Goal: Task Accomplishment & Management: Complete application form

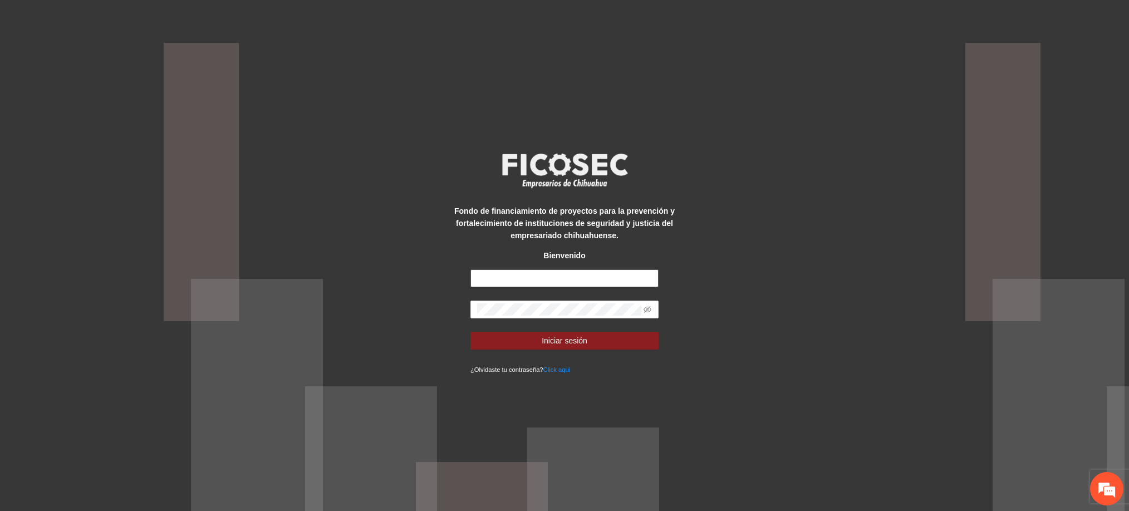
type input "**********"
click at [597, 351] on form "**********" at bounding box center [564, 322] width 188 height 106
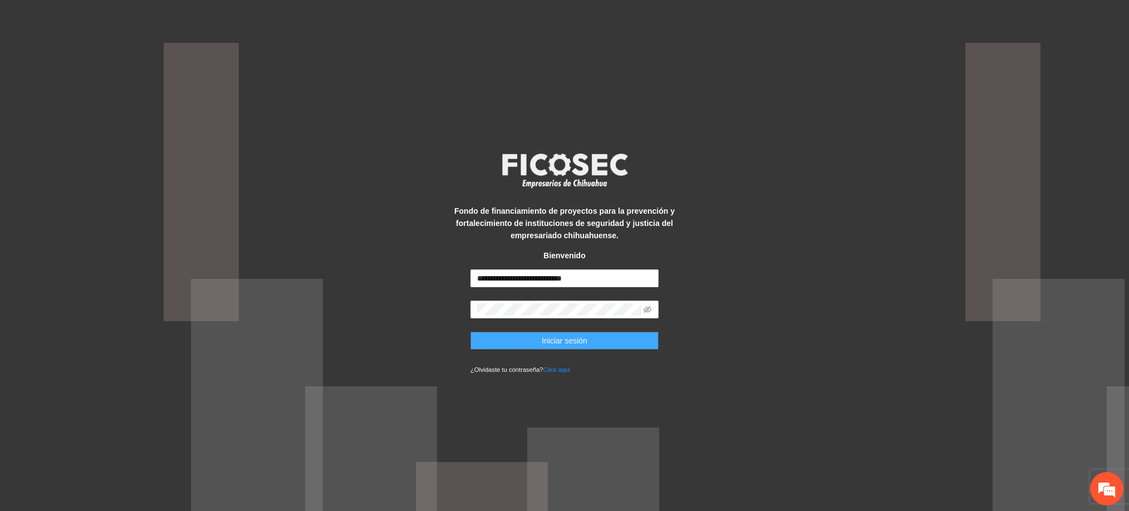
click at [597, 334] on button "Iniciar sesión" at bounding box center [564, 341] width 188 height 18
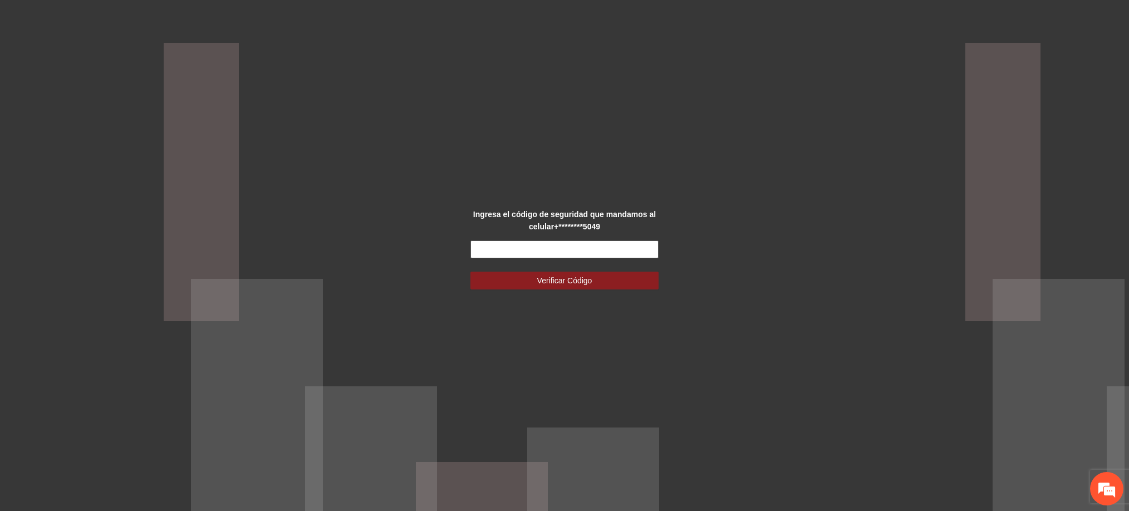
click at [637, 244] on input "text" at bounding box center [564, 249] width 188 height 18
type input "******"
click at [470, 272] on button "Verificar Código" at bounding box center [564, 281] width 188 height 18
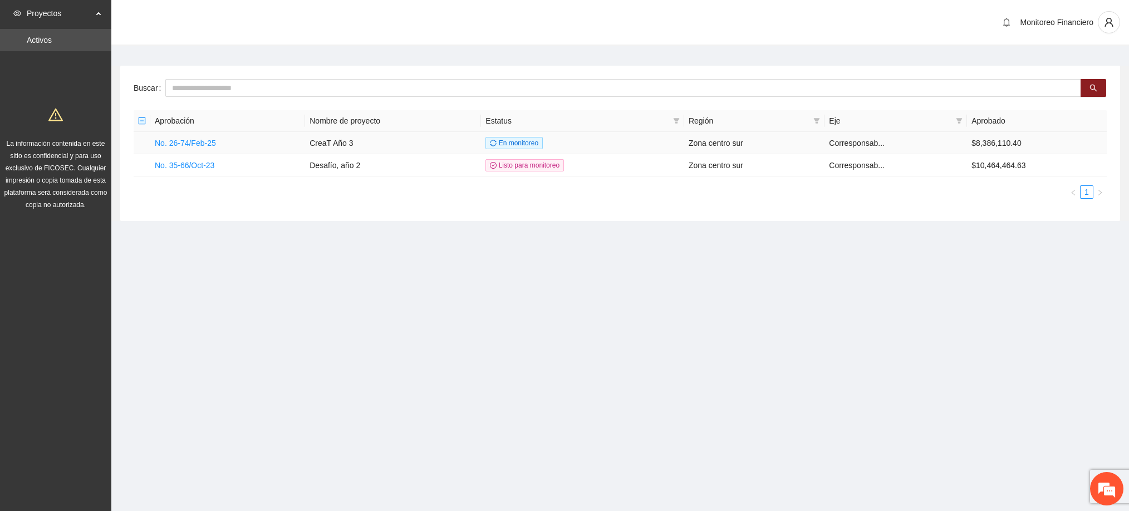
click at [217, 142] on td "No. 26-74/Feb-25" at bounding box center [227, 143] width 155 height 22
click at [204, 142] on link "No. 26-74/Feb-25" at bounding box center [185, 143] width 61 height 9
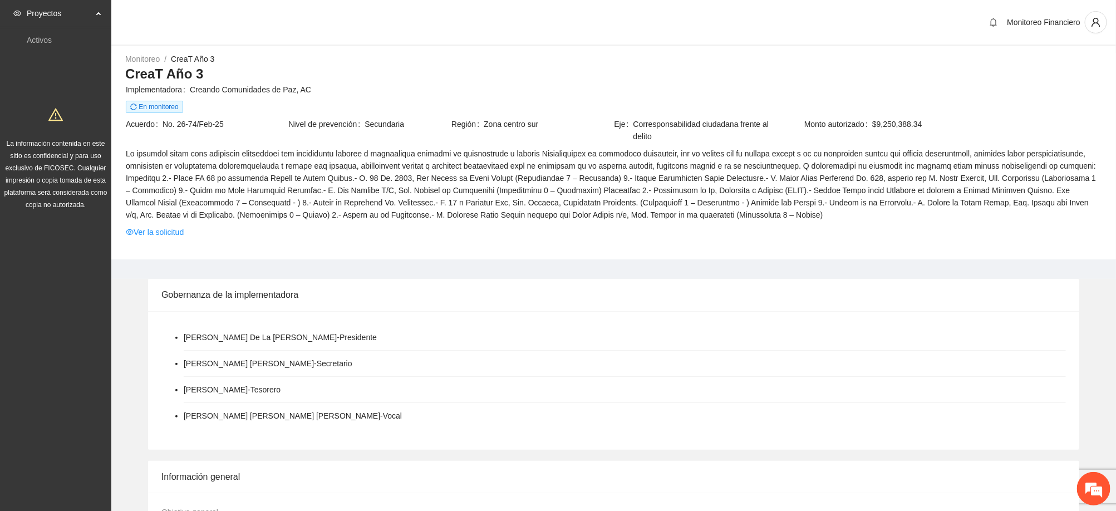
click at [204, 142] on td "Acuerdo No. 26-74/Feb-25" at bounding box center [206, 131] width 163 height 29
drag, startPoint x: 204, startPoint y: 142, endPoint x: 769, endPoint y: 306, distance: 587.5
click at [769, 306] on div "Gobernanza de la implementadora" at bounding box center [613, 295] width 904 height 32
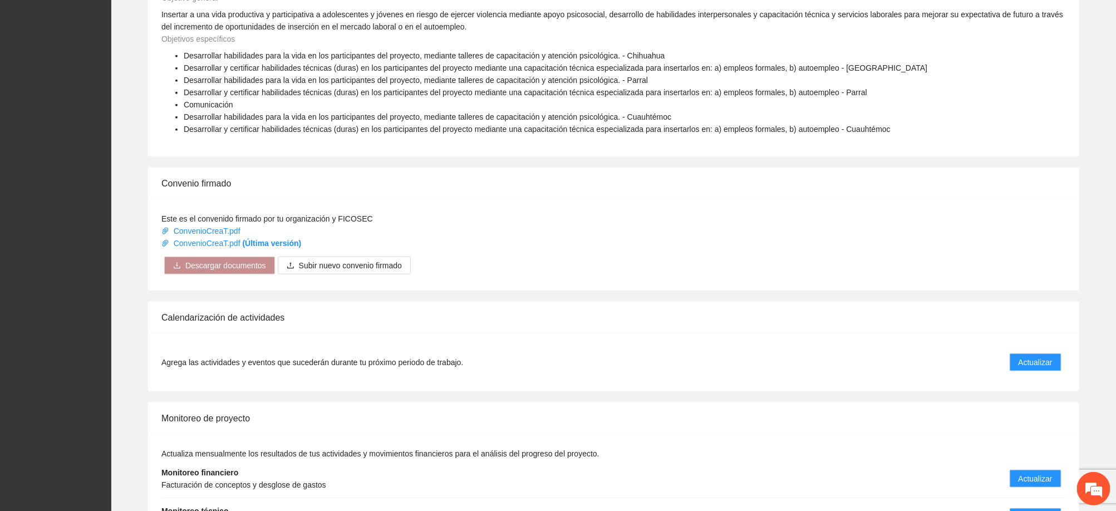
scroll to position [598, 0]
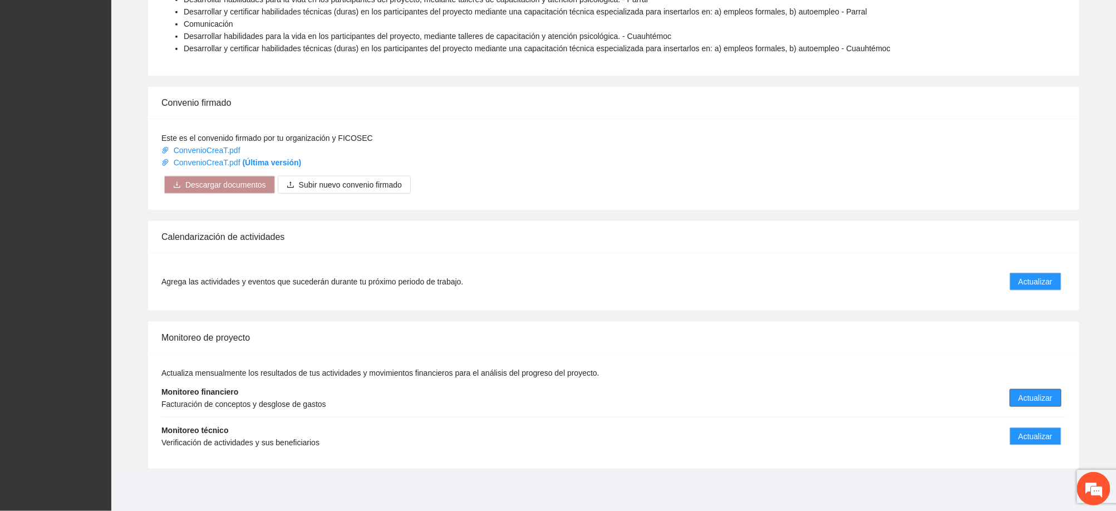
click at [1033, 396] on span "Actualizar" at bounding box center [1035, 398] width 34 height 12
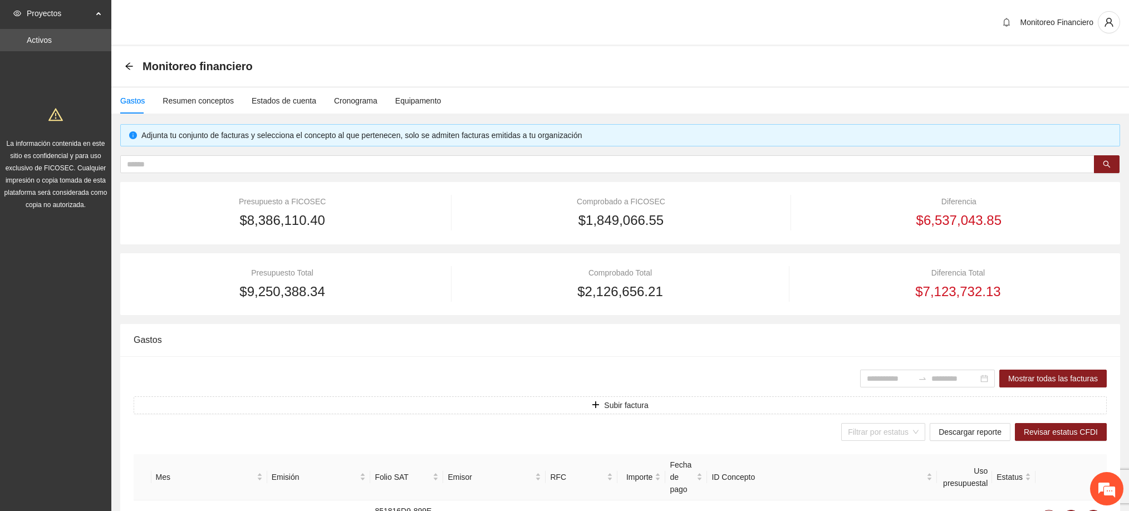
type input "**********"
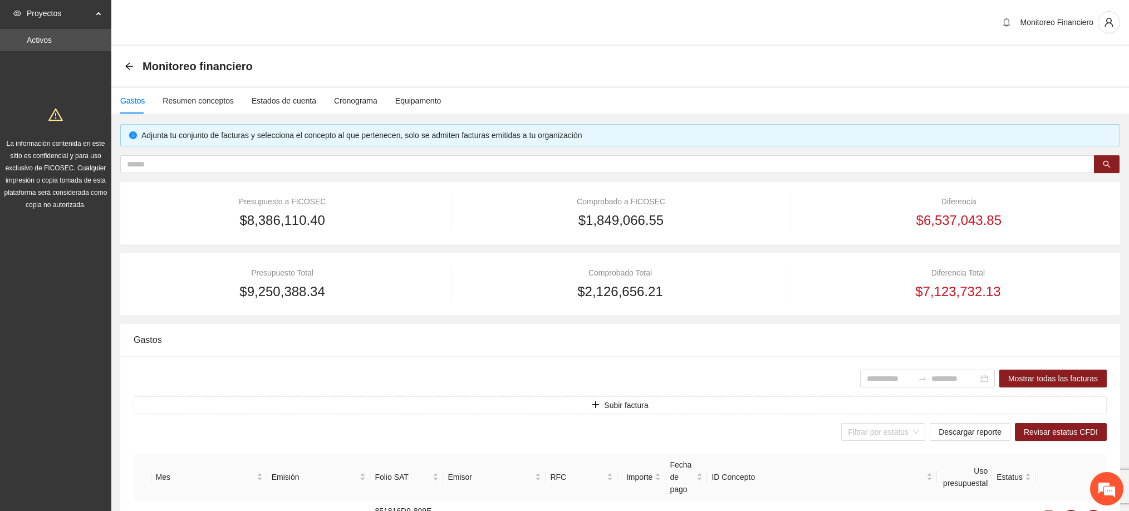
type input "**********"
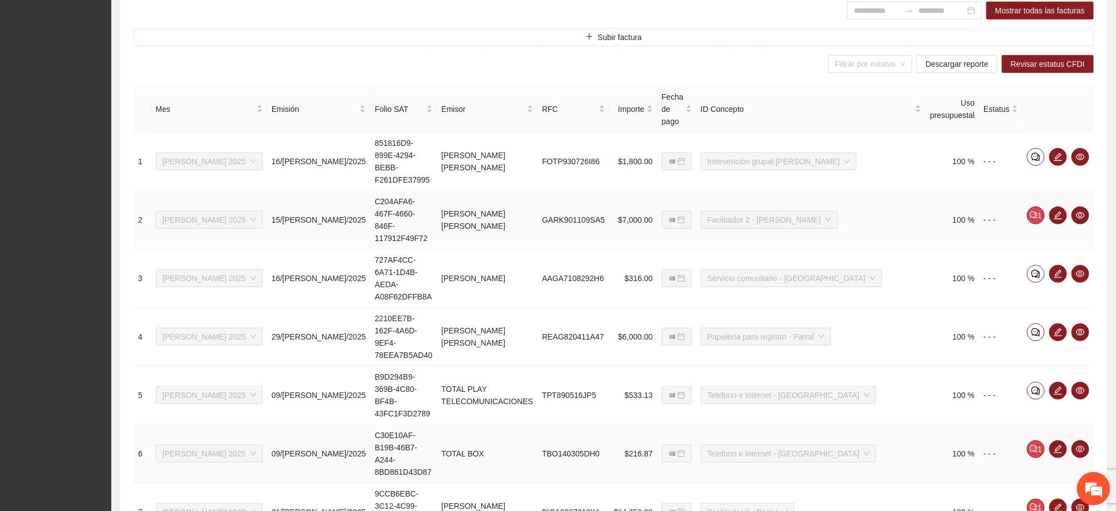
scroll to position [332, 0]
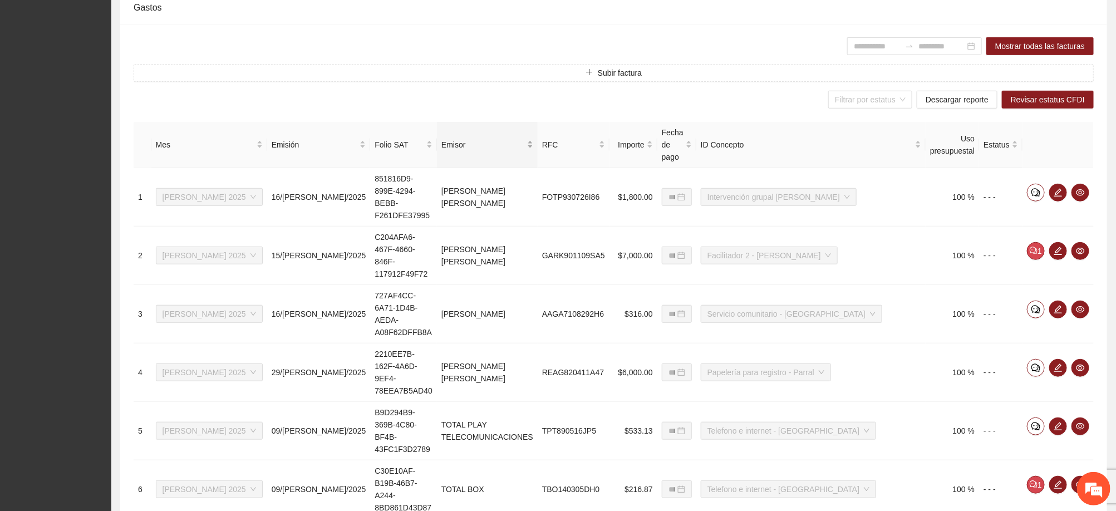
click at [467, 139] on span "Emisor" at bounding box center [482, 145] width 83 height 12
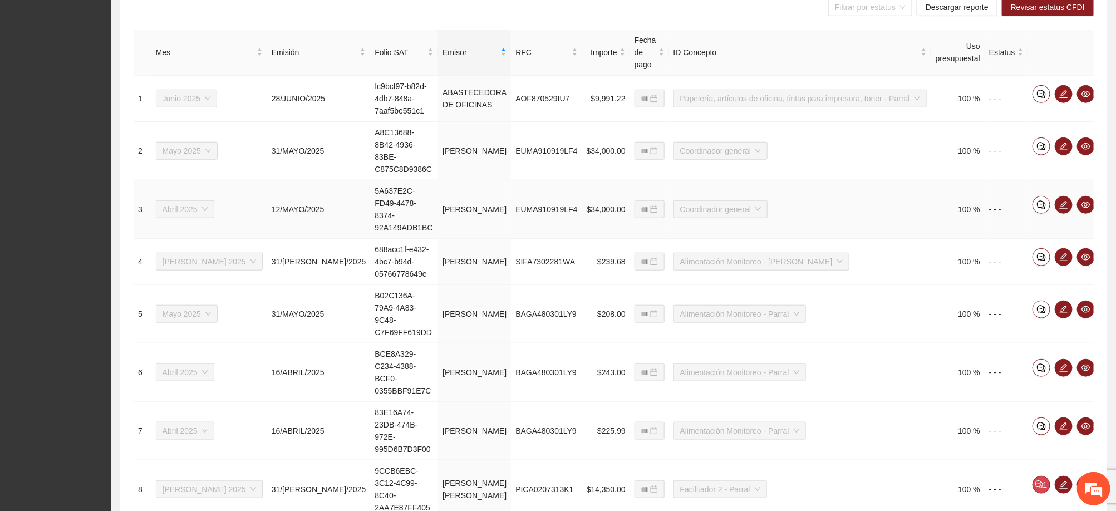
scroll to position [427, 0]
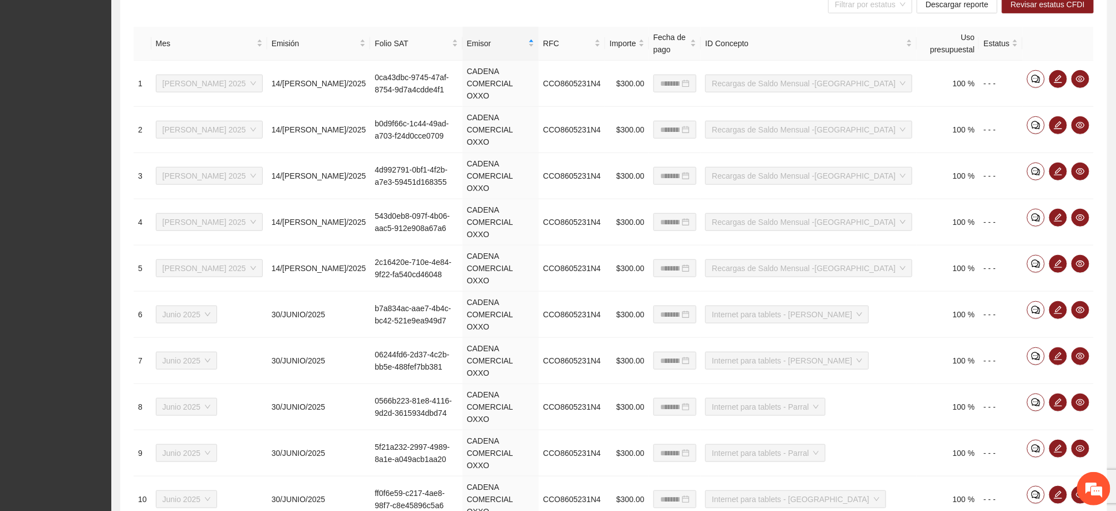
scroll to position [416, 0]
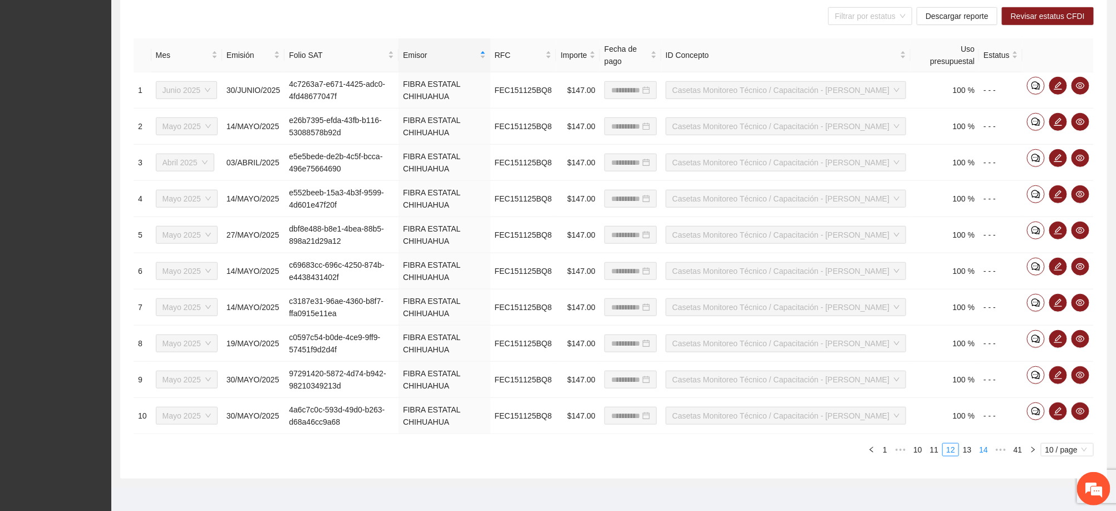
click at [985, 456] on link "14" at bounding box center [984, 450] width 16 height 12
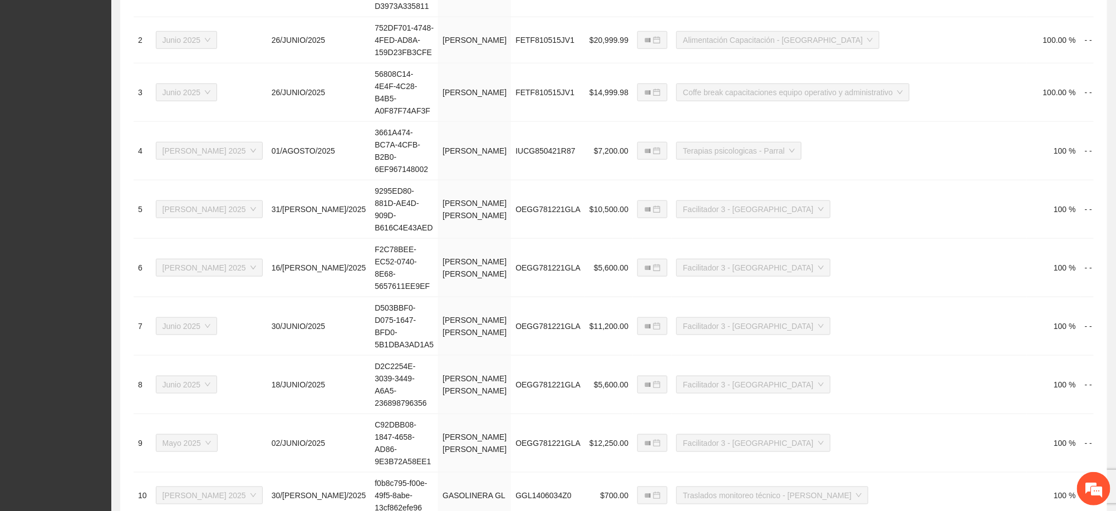
scroll to position [544, 0]
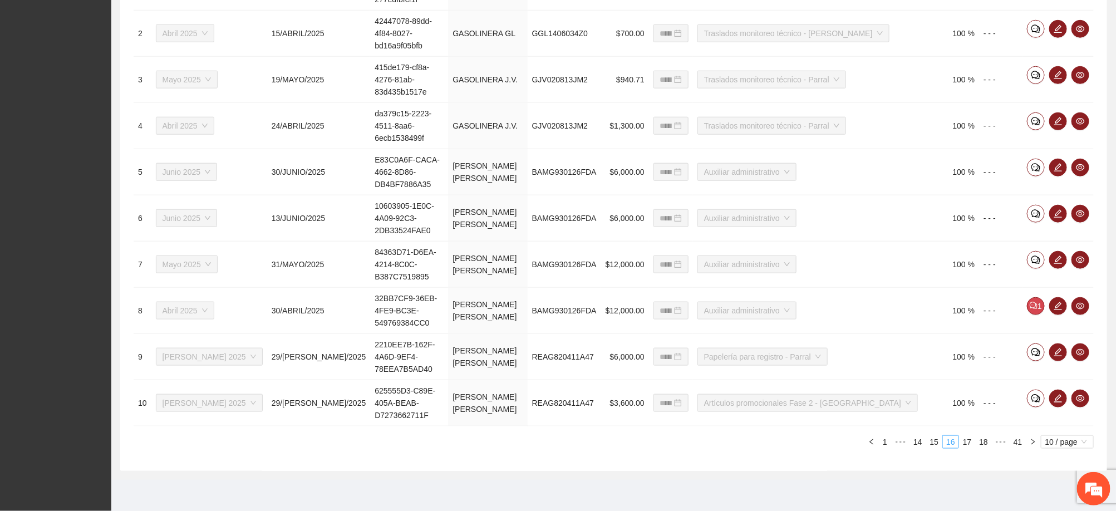
scroll to position [416, 0]
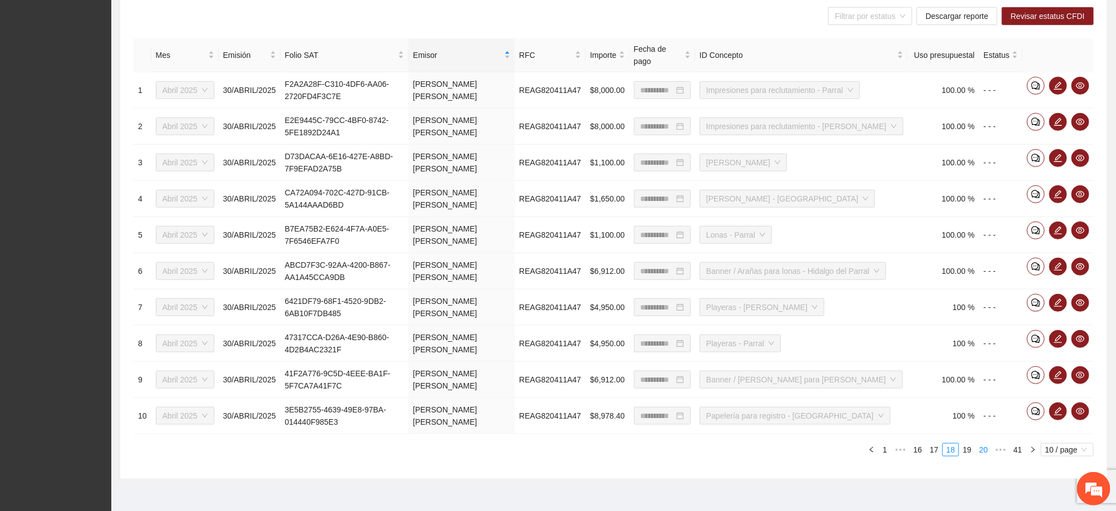
click at [982, 444] on link "20" at bounding box center [984, 450] width 16 height 12
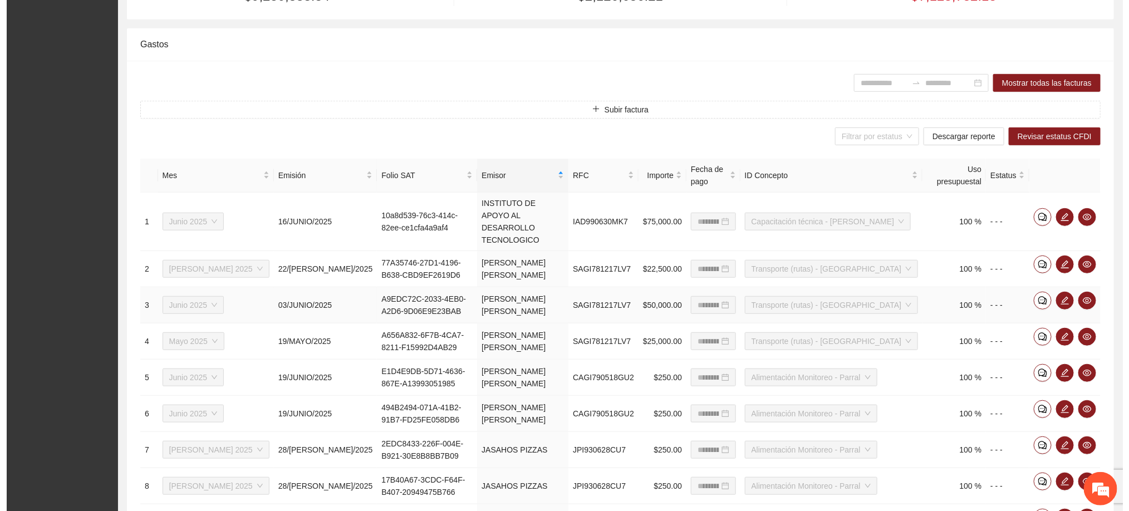
scroll to position [249, 0]
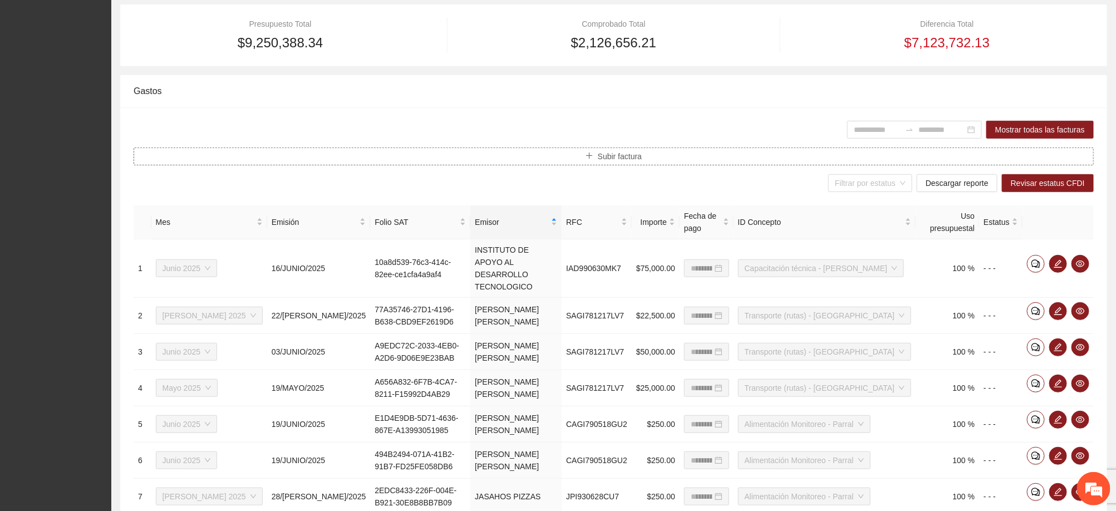
click at [617, 157] on span "Subir factura" at bounding box center [620, 156] width 44 height 12
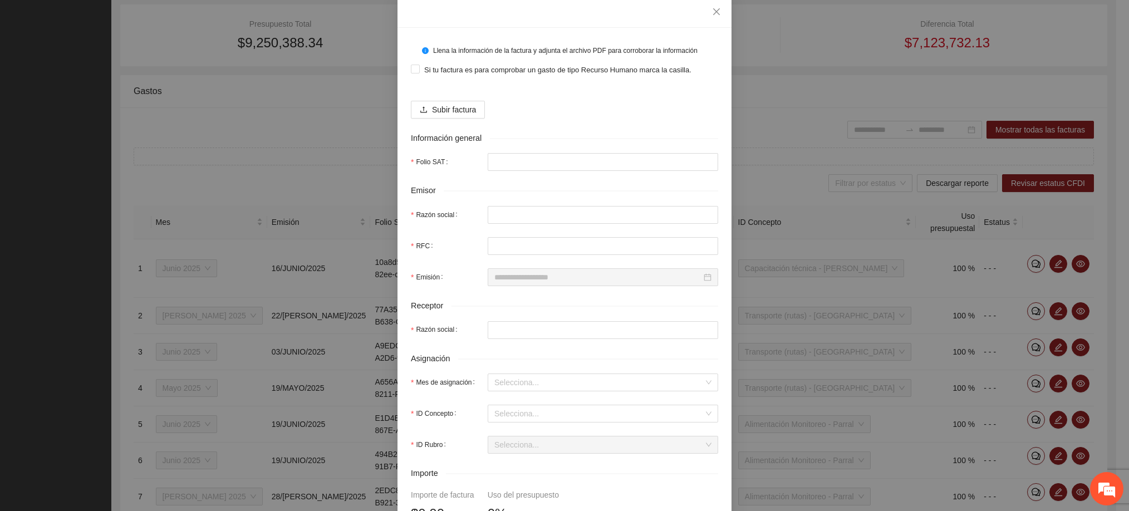
scroll to position [250, 0]
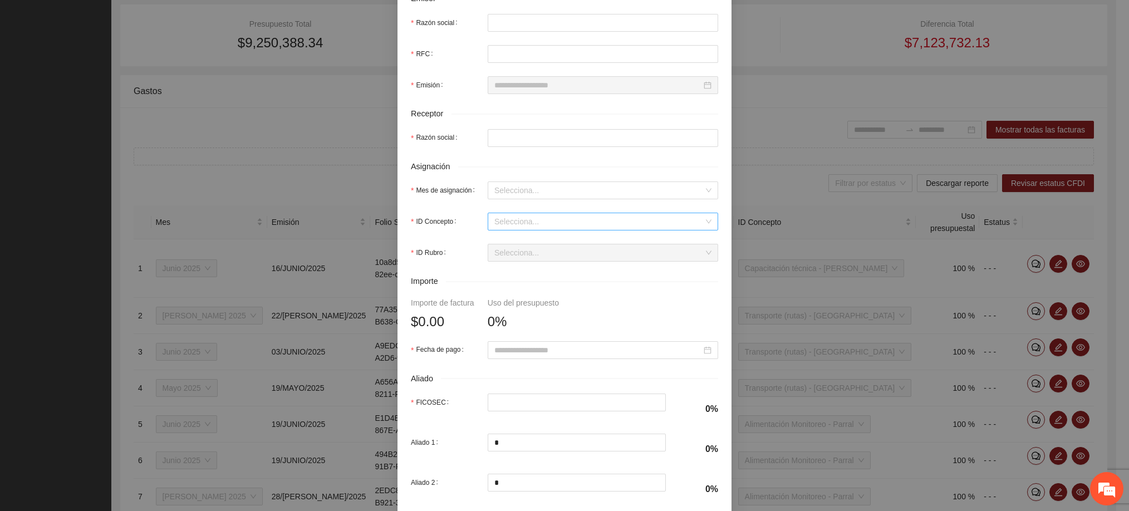
click at [513, 227] on input "ID Concepto" at bounding box center [598, 221] width 209 height 17
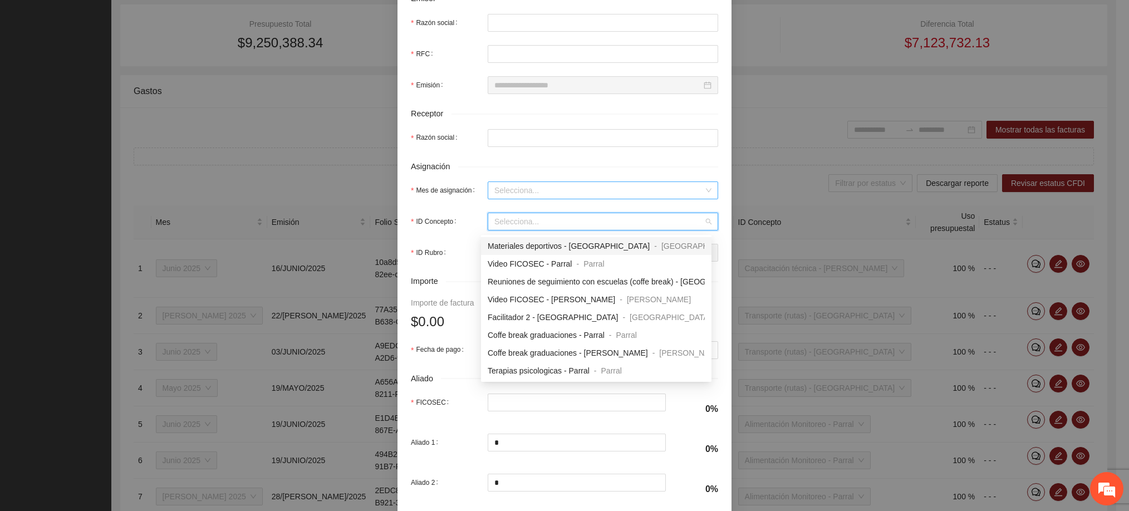
click at [524, 190] on input "Mes de asignación" at bounding box center [598, 190] width 209 height 17
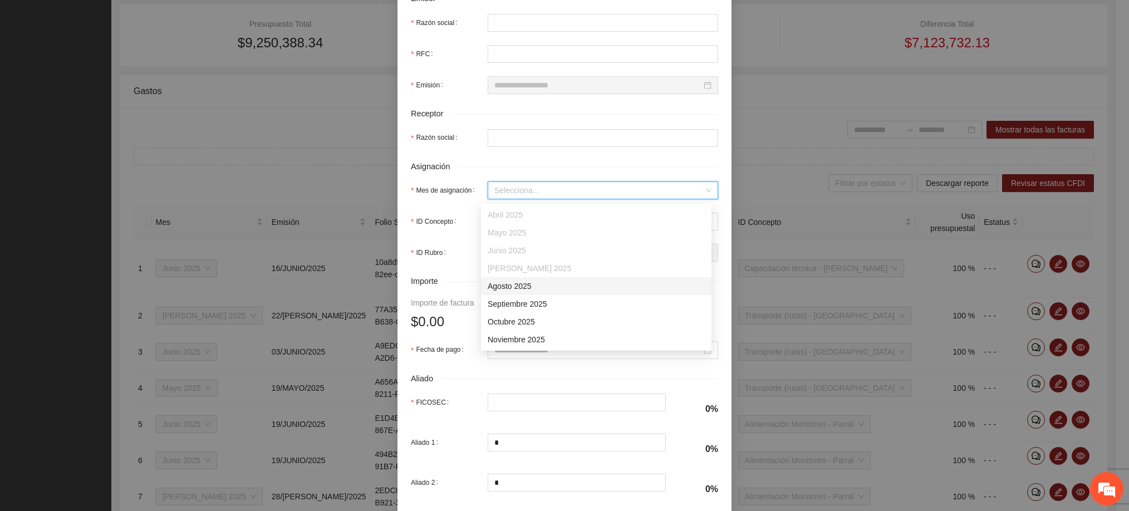
click at [524, 190] on input "Mes de asignación" at bounding box center [598, 190] width 209 height 17
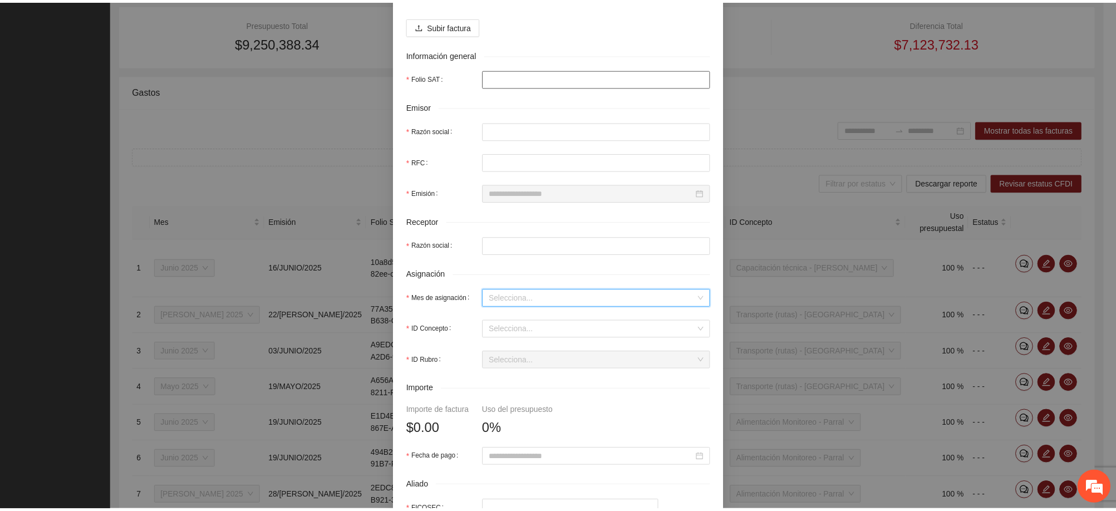
scroll to position [0, 0]
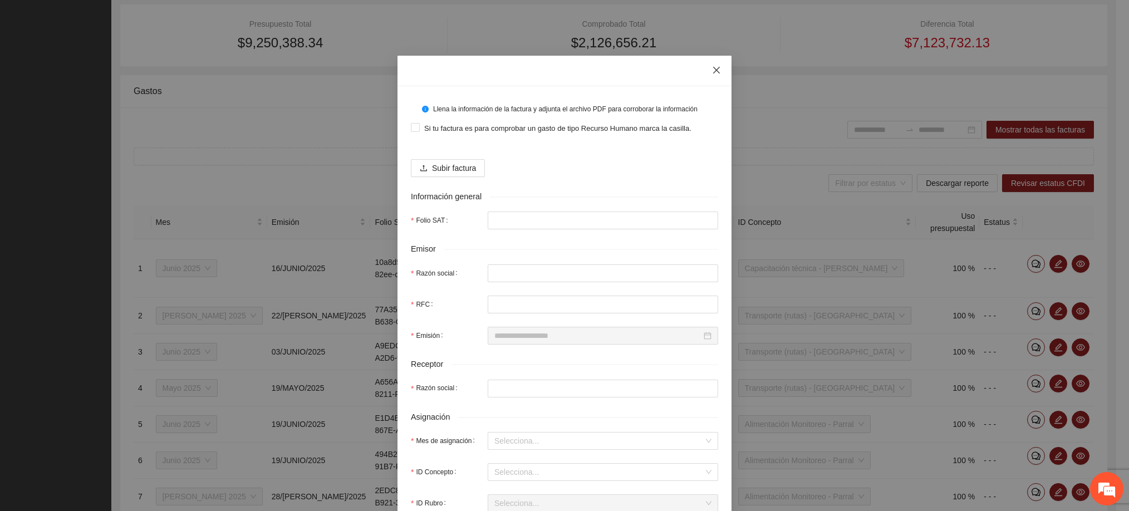
click at [713, 67] on icon "close" at bounding box center [716, 70] width 9 height 9
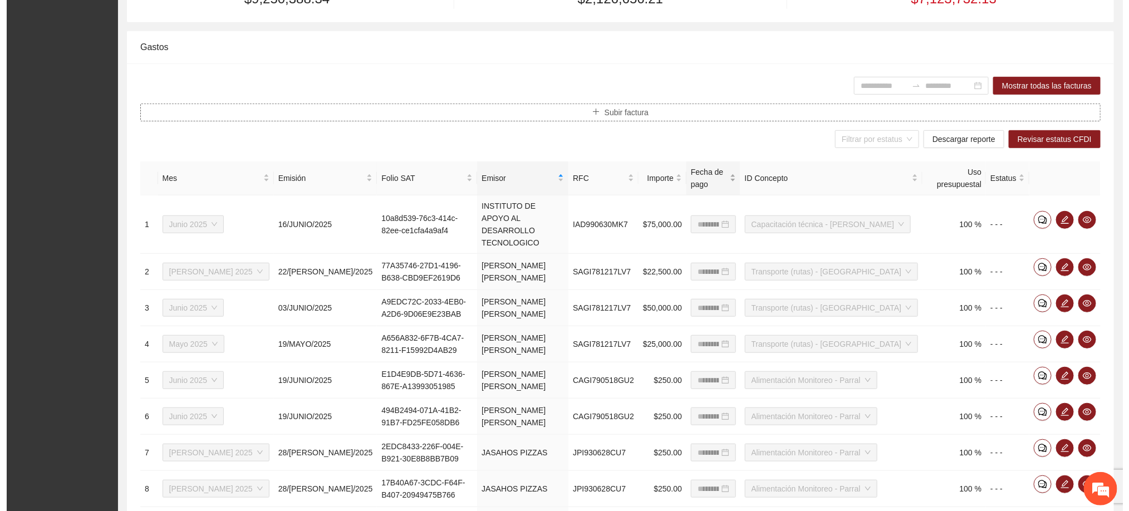
scroll to position [332, 0]
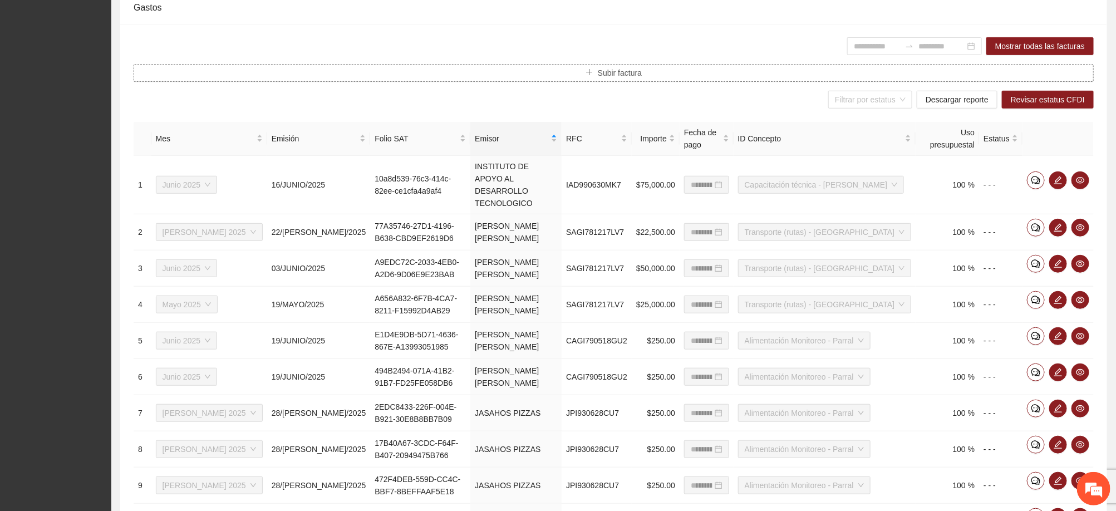
click at [622, 77] on span "Subir factura" at bounding box center [620, 73] width 44 height 12
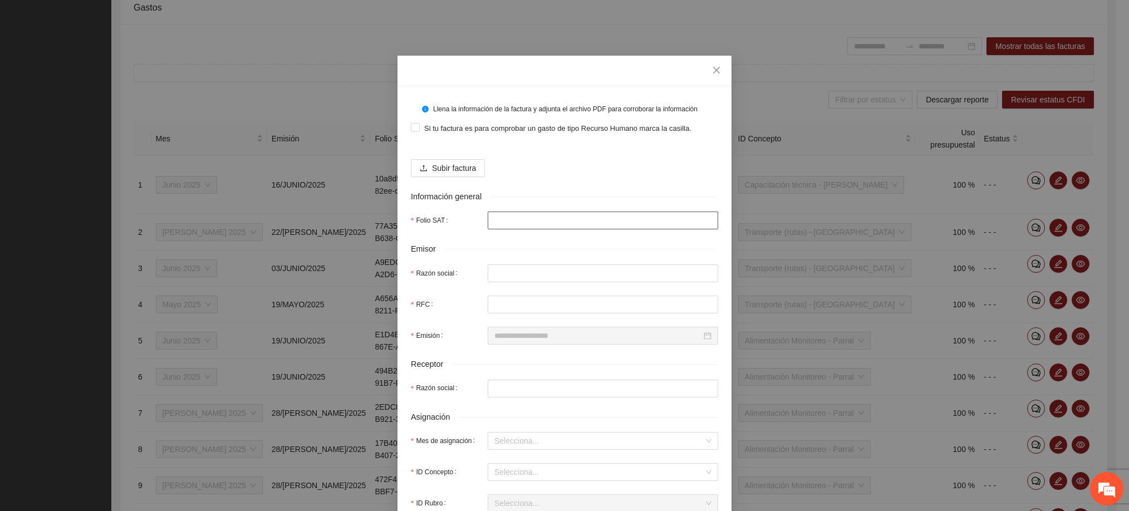
scroll to position [167, 0]
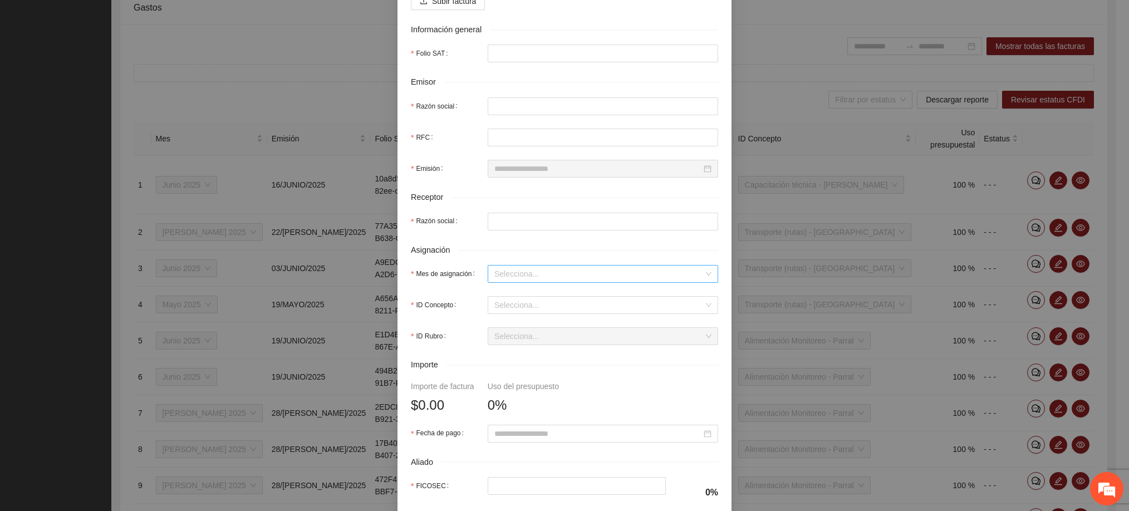
click at [516, 277] on input "Mes de asignación" at bounding box center [598, 273] width 209 height 17
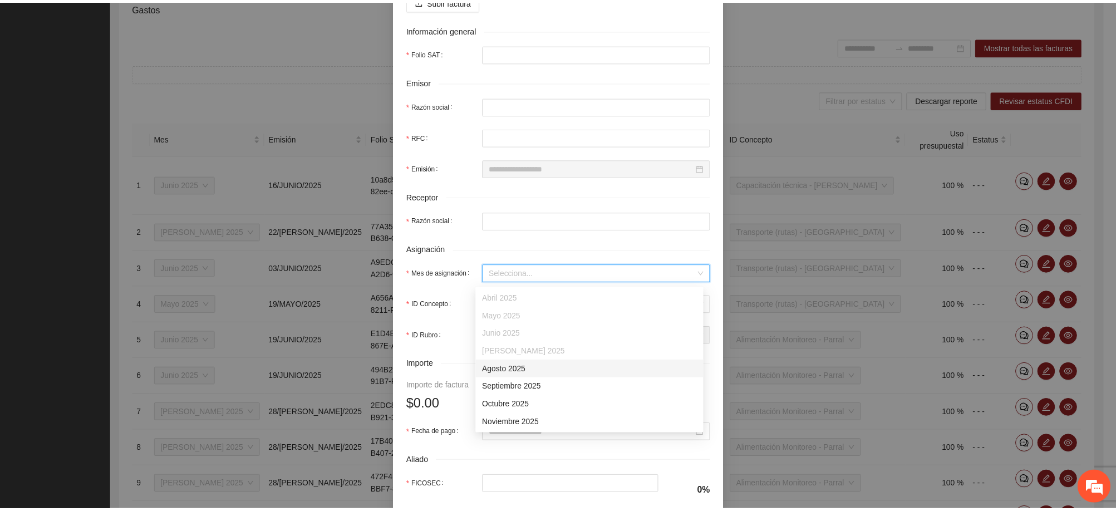
scroll to position [0, 0]
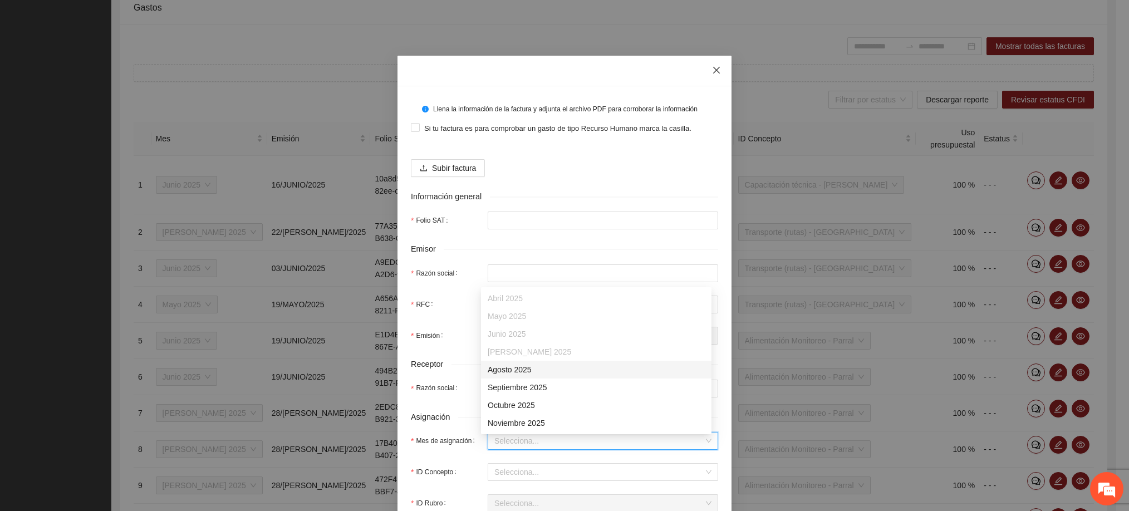
click at [710, 65] on span "Close" at bounding box center [716, 71] width 30 height 30
